Goal: Task Accomplishment & Management: Use online tool/utility

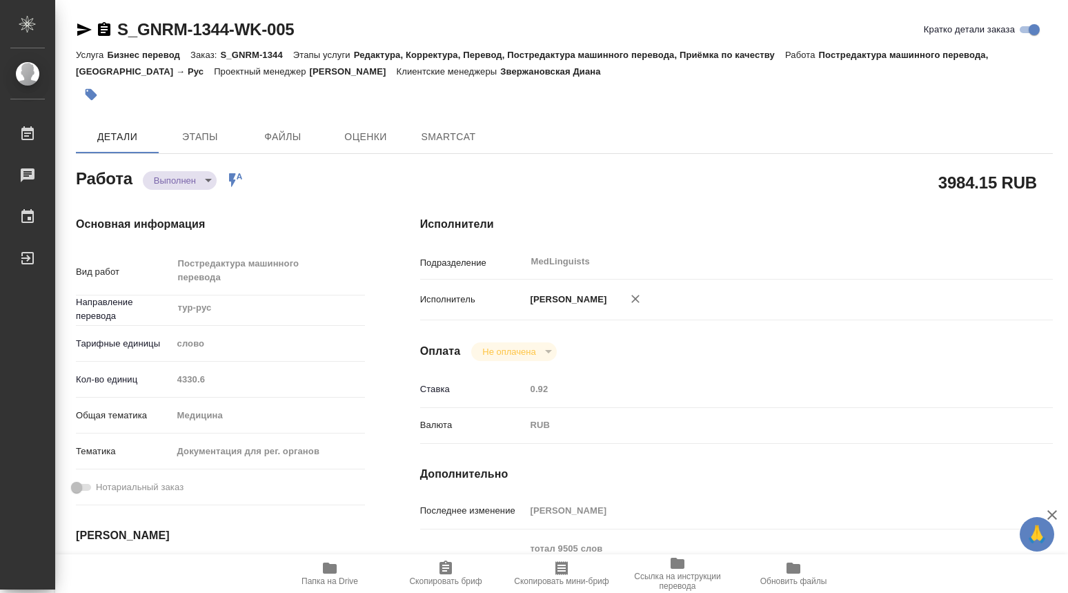
type textarea "x"
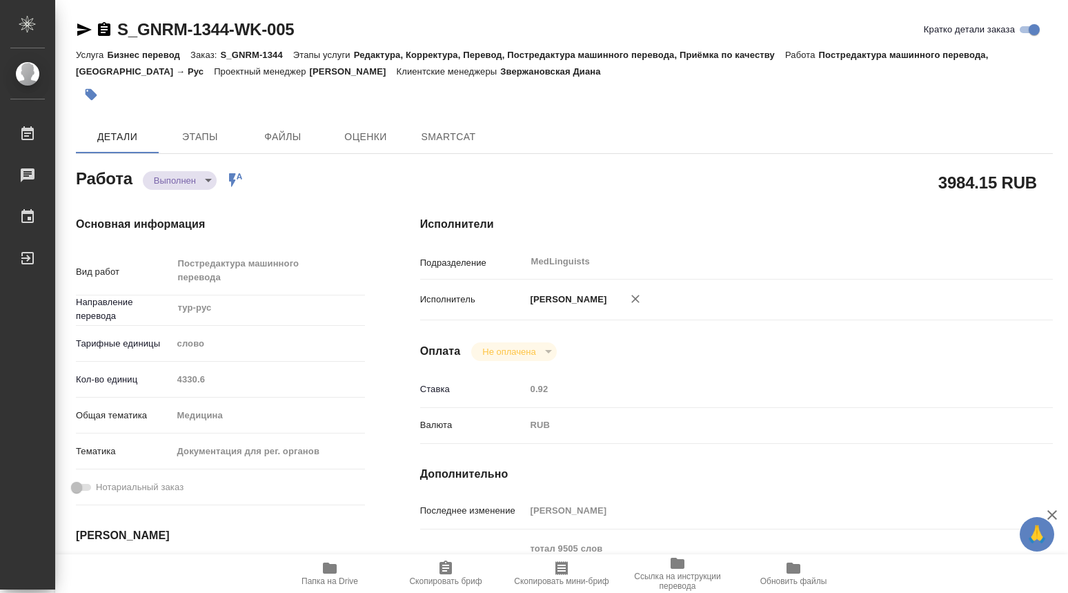
type textarea "x"
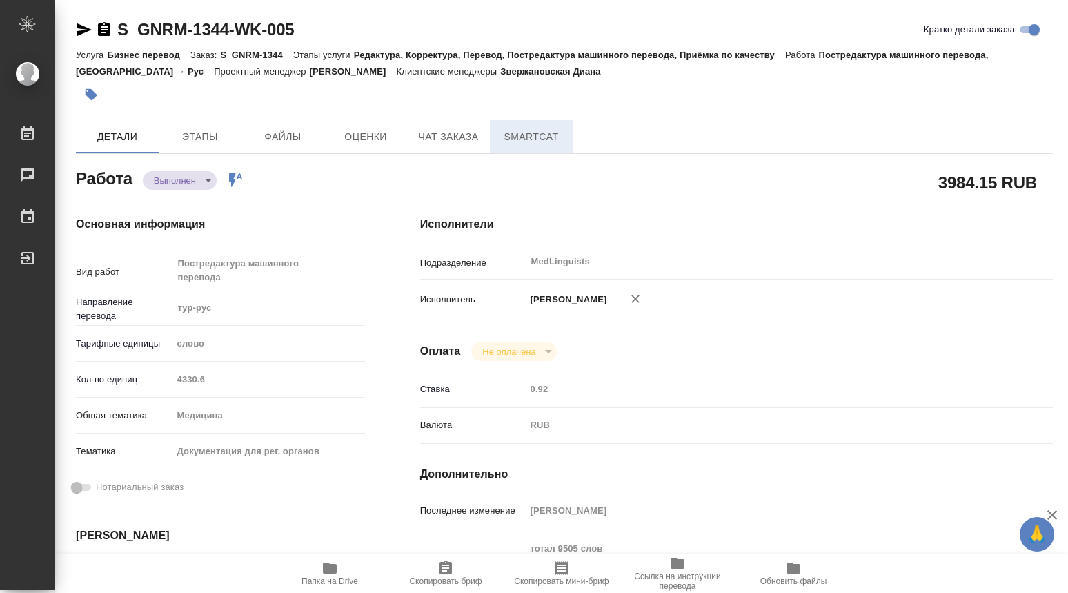
type textarea "x"
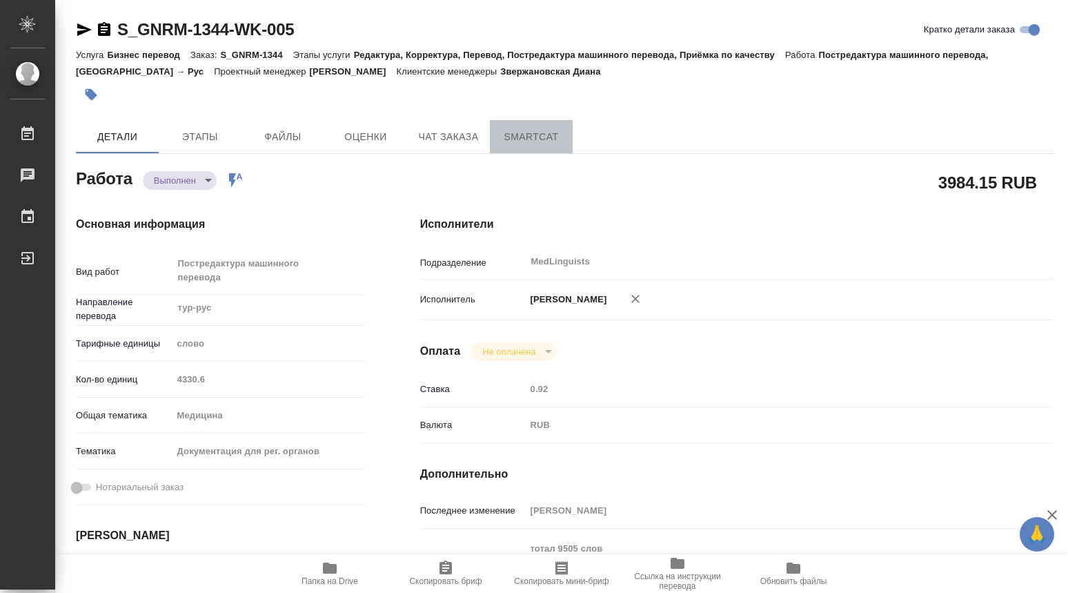
click at [529, 132] on span "SmartCat" at bounding box center [531, 136] width 66 height 17
